Goal: Task Accomplishment & Management: Use online tool/utility

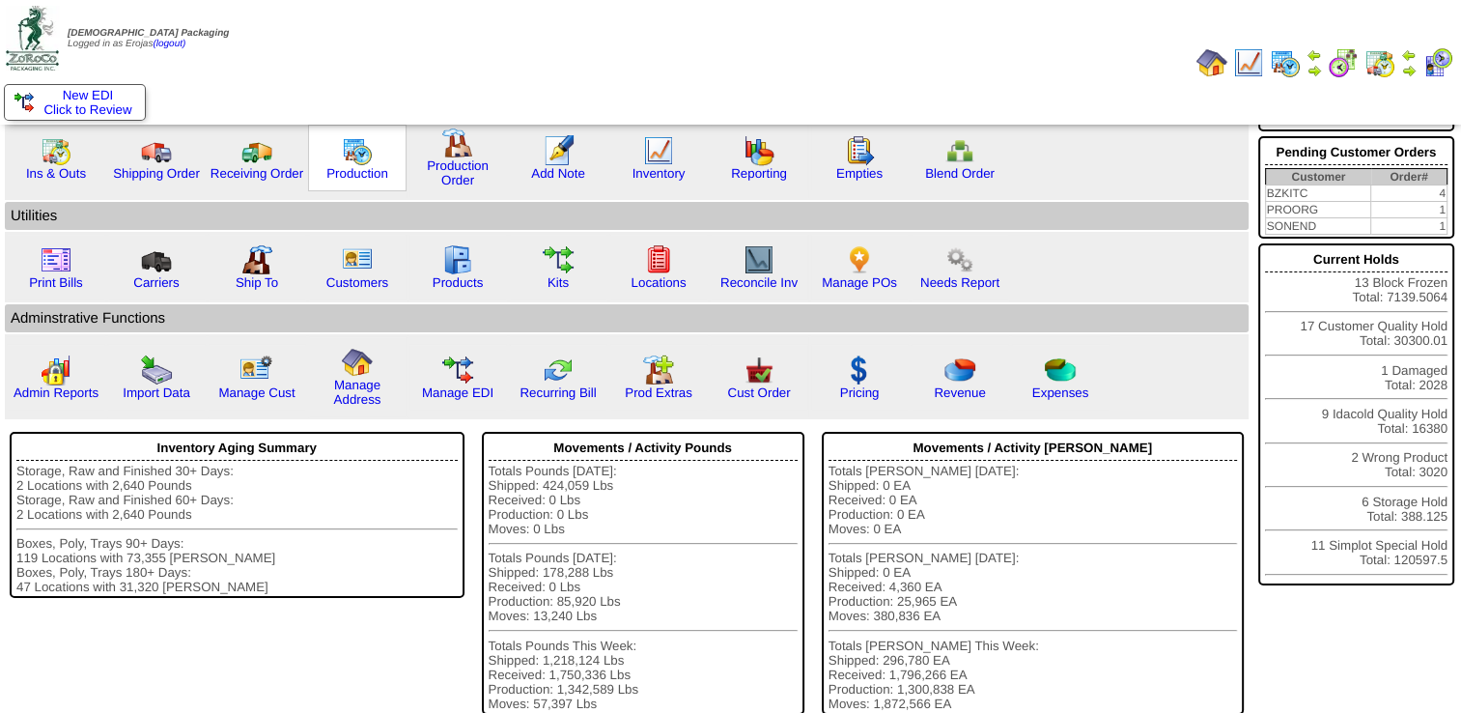
click at [342, 162] on img at bounding box center [357, 150] width 31 height 31
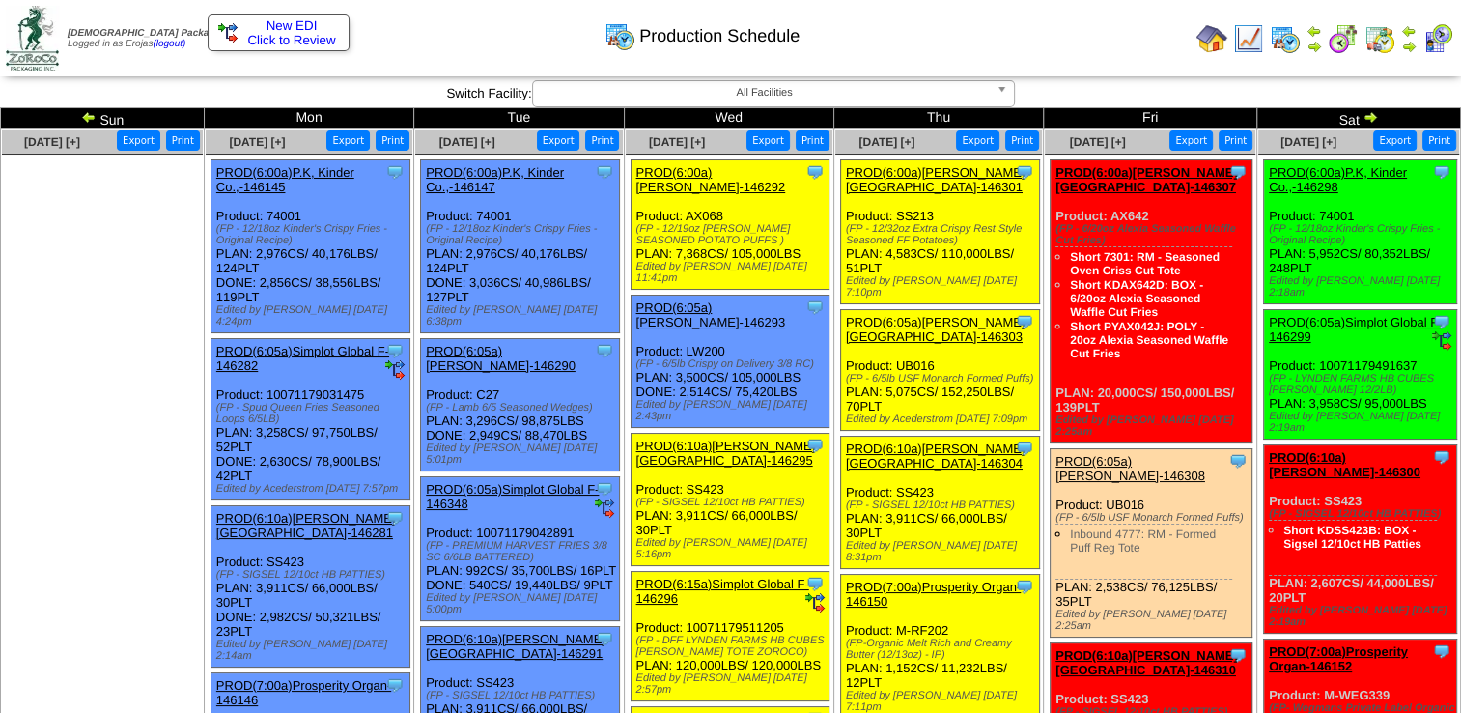
click at [691, 438] on link "PROD(6:10a)[PERSON_NAME][GEOGRAPHIC_DATA]-146295" at bounding box center [726, 452] width 180 height 29
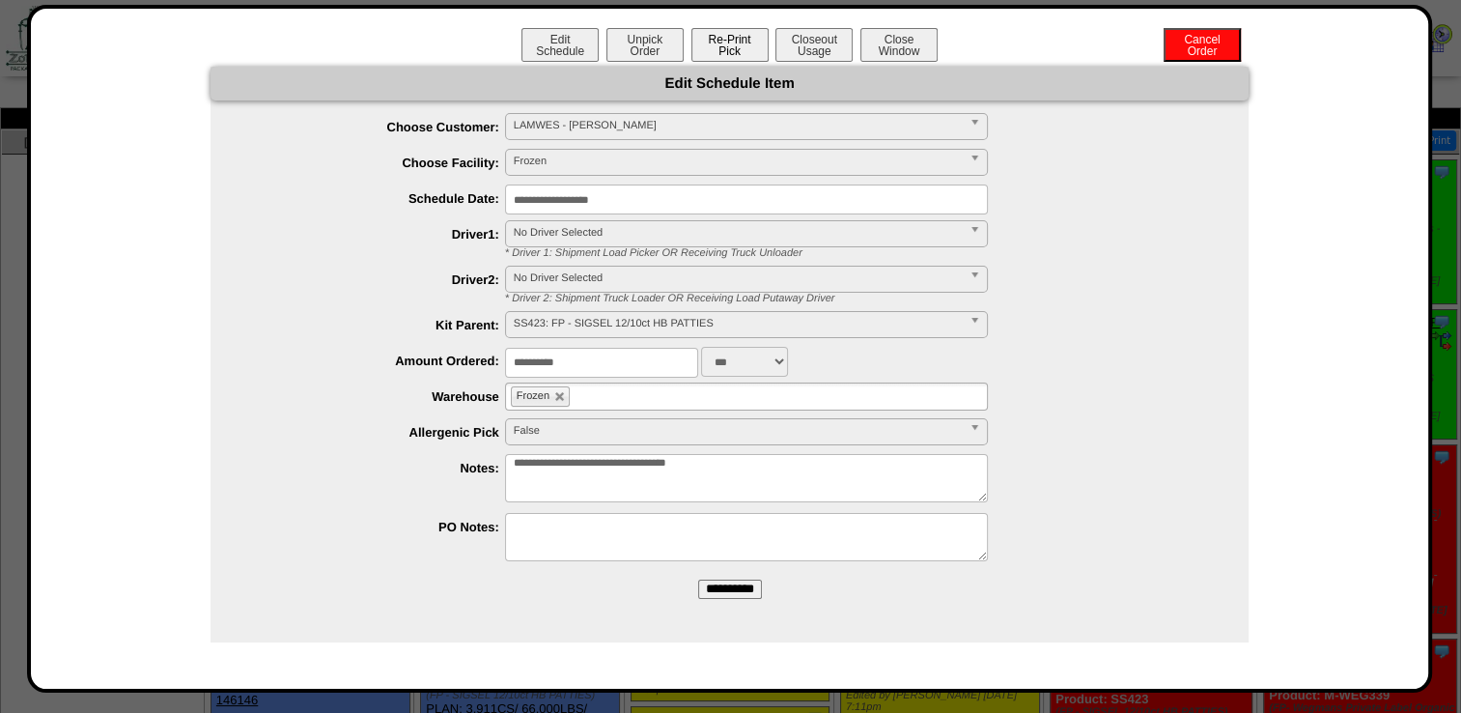
click at [729, 41] on button "Re-Print Pick" at bounding box center [729, 45] width 77 height 34
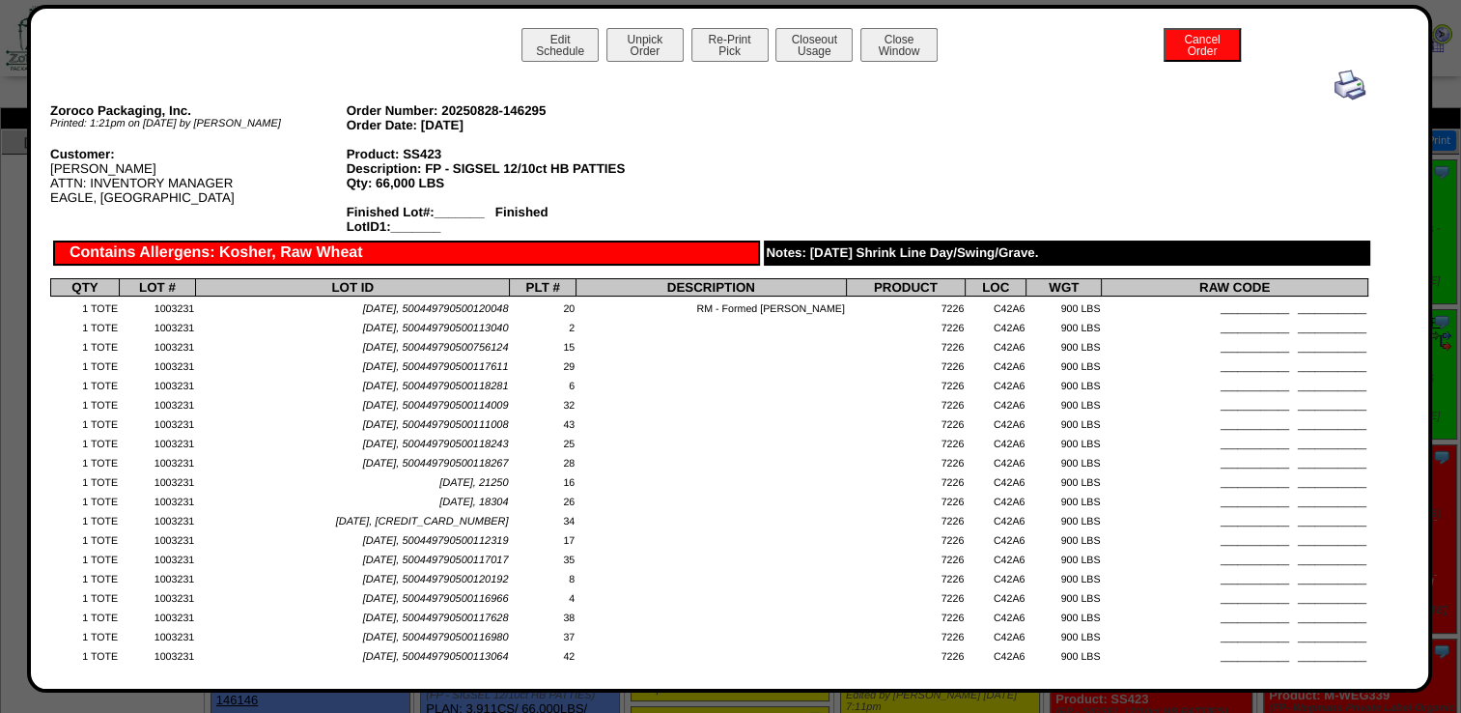
click at [1335, 79] on img at bounding box center [1350, 85] width 31 height 31
